Goal: Find specific page/section: Find specific page/section

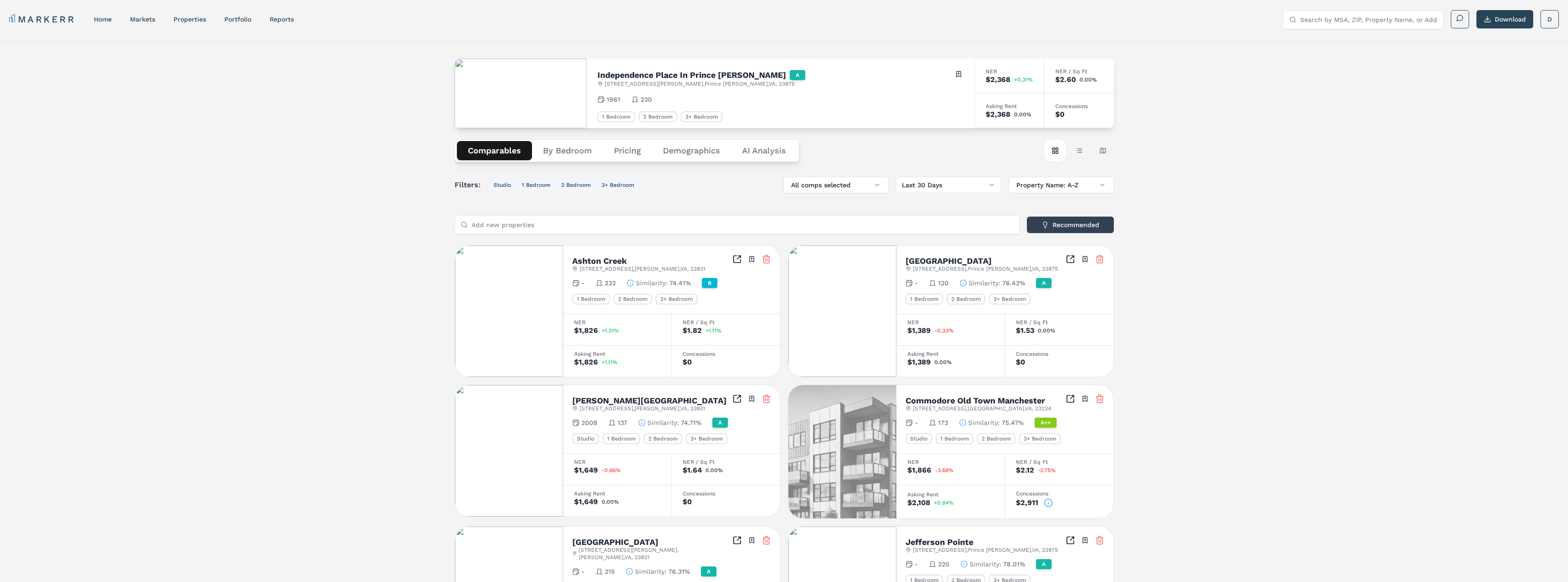
click at [93, 7] on div "MARKERR home markets properties Portfolio reports Search by MSA, ZIP, Property …" at bounding box center [784, 18] width 1568 height 37
click at [99, 23] on link "home" at bounding box center [102, 19] width 18 height 7
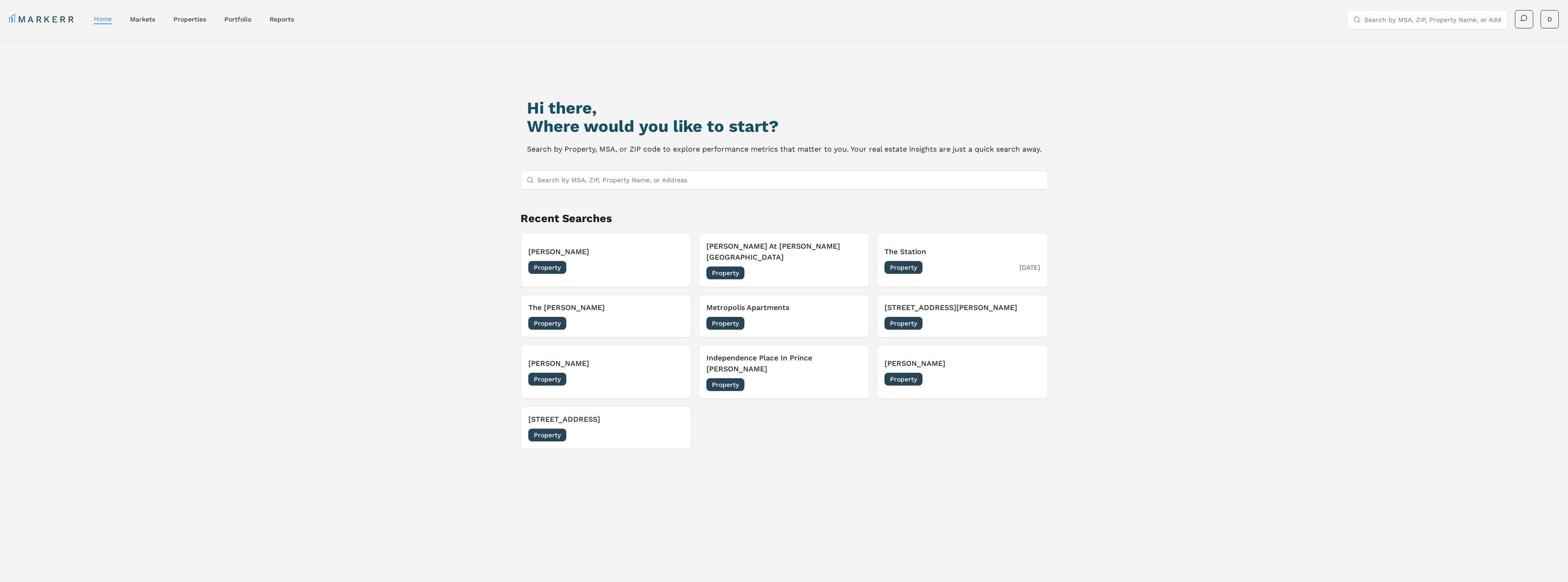
click at [954, 261] on div "Property [DATE]" at bounding box center [962, 267] width 155 height 13
click at [569, 180] on input "Search by MSA, ZIP, Property Name, or Address" at bounding box center [789, 180] width 505 height 18
